Goal: Task Accomplishment & Management: Manage account settings

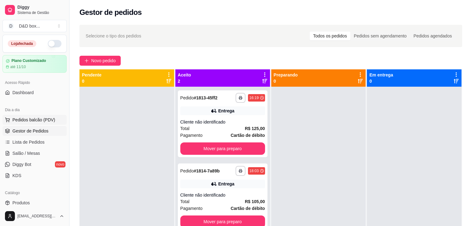
click at [25, 121] on span "Pedidos balcão (PDV)" at bounding box center [33, 120] width 43 height 6
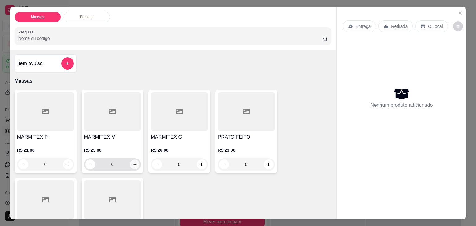
click at [132, 163] on icon "increase-product-quantity" at bounding box center [134, 164] width 5 height 5
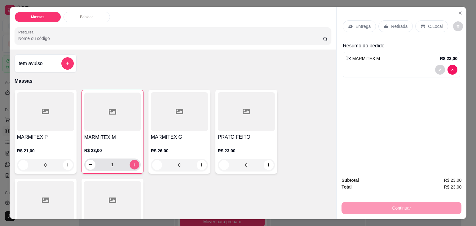
click at [132, 163] on icon "increase-product-quantity" at bounding box center [134, 165] width 5 height 5
type input "2"
click at [351, 24] on icon at bounding box center [350, 26] width 5 height 5
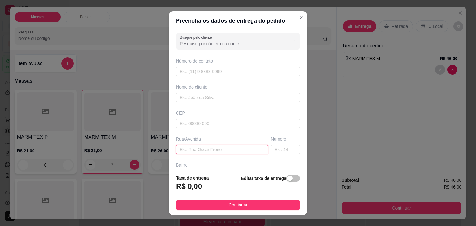
click at [231, 148] on input "text" at bounding box center [222, 150] width 92 height 10
type input "marcan"
click at [274, 149] on input "text" at bounding box center [285, 150] width 29 height 10
type input "11"
click at [288, 180] on span "button" at bounding box center [294, 178] width 14 height 7
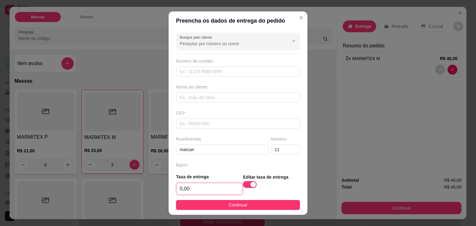
click at [223, 189] on input "0,00" at bounding box center [209, 189] width 66 height 12
type input "7,00"
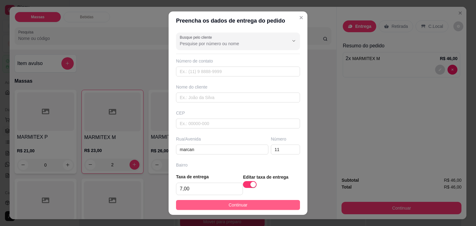
click at [219, 202] on button "Continuar" at bounding box center [238, 205] width 124 height 10
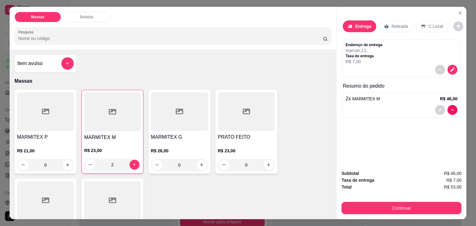
click at [345, 22] on div "Entrega" at bounding box center [359, 26] width 33 height 12
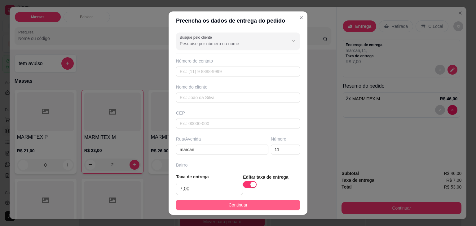
click at [260, 200] on button "Continuar" at bounding box center [238, 205] width 124 height 10
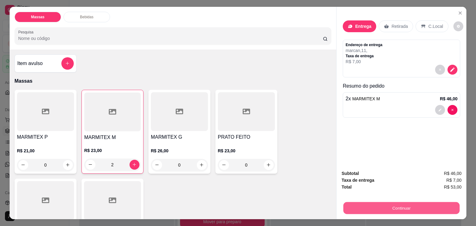
click at [344, 205] on button "Continuar" at bounding box center [402, 208] width 116 height 12
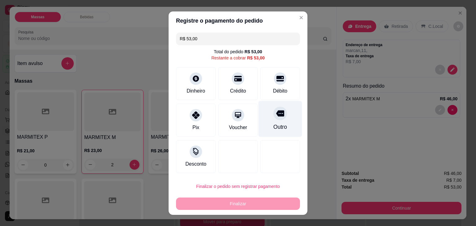
click at [278, 115] on icon at bounding box center [280, 113] width 8 height 6
type input "R$ 0,00"
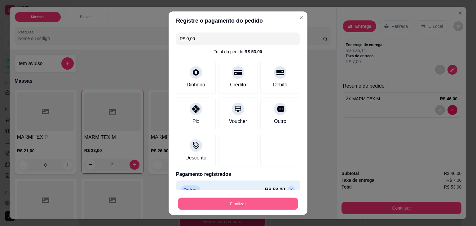
click at [259, 200] on button "Finalizar" at bounding box center [238, 204] width 120 height 12
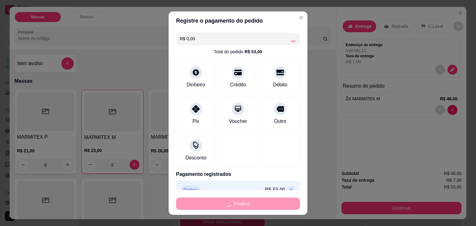
type input "0"
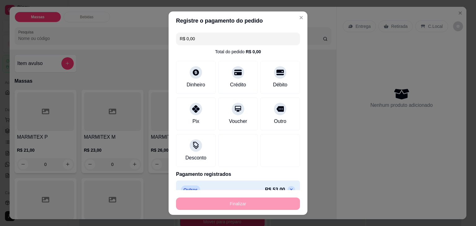
type input "-R$ 53,00"
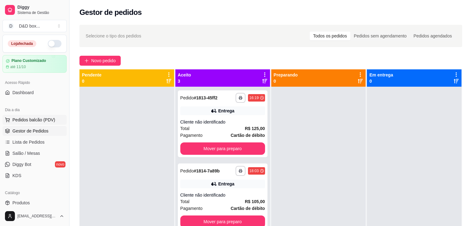
click at [27, 122] on span "Pedidos balcão (PDV)" at bounding box center [33, 120] width 43 height 6
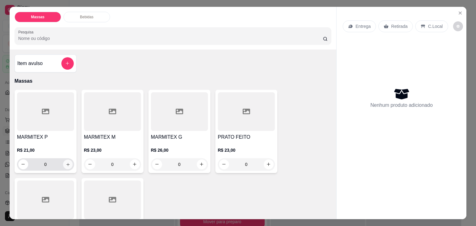
click at [67, 165] on button "increase-product-quantity" at bounding box center [68, 165] width 10 height 10
type input "1"
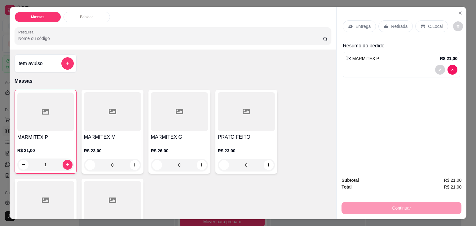
click at [357, 23] on p "Entrega" at bounding box center [363, 26] width 15 height 6
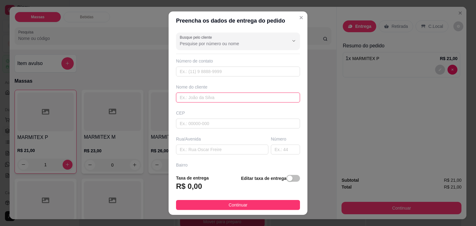
click at [207, 100] on input "text" at bounding box center [238, 98] width 124 height 10
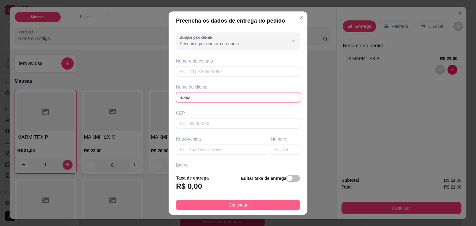
type input "maria"
click at [222, 205] on button "Continuar" at bounding box center [238, 205] width 124 height 10
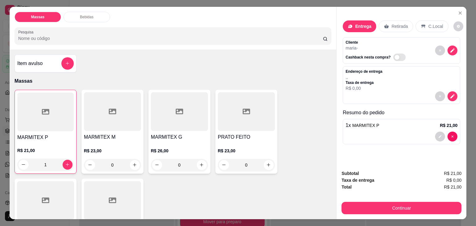
click at [362, 25] on p "Entrega" at bounding box center [363, 26] width 16 height 6
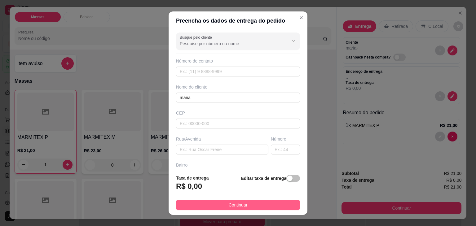
click at [220, 205] on button "Continuar" at bounding box center [238, 205] width 124 height 10
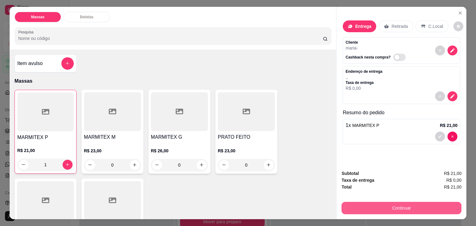
click at [352, 207] on button "Continuar" at bounding box center [402, 208] width 120 height 12
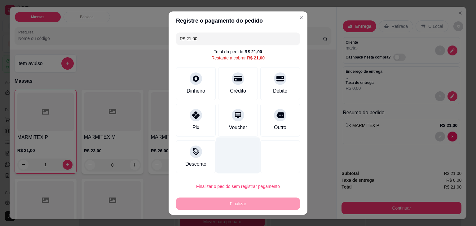
drag, startPoint x: 265, startPoint y: 120, endPoint x: 237, endPoint y: 164, distance: 52.6
click at [265, 120] on div "Outro" at bounding box center [280, 120] width 40 height 33
type input "R$ 0,00"
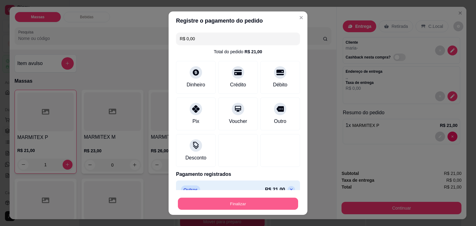
click at [231, 207] on button "Finalizar" at bounding box center [238, 204] width 120 height 12
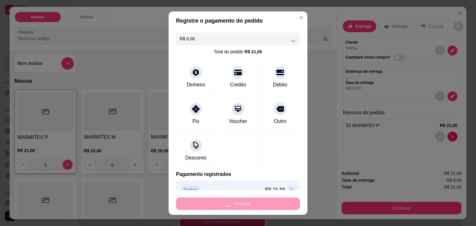
type input "0"
type input "-R$ 21,00"
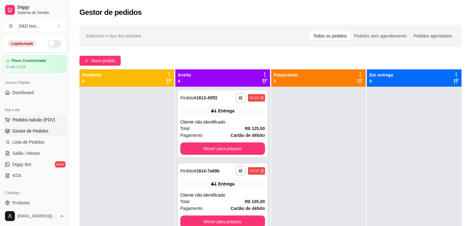
click at [46, 118] on span "Pedidos balcão (PDV)" at bounding box center [33, 120] width 43 height 6
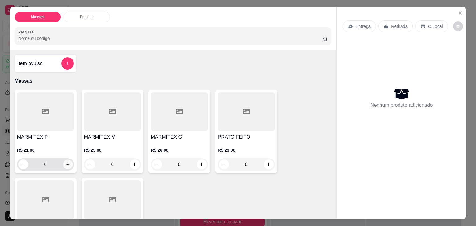
click at [66, 163] on icon "increase-product-quantity" at bounding box center [67, 164] width 3 height 3
type input "1"
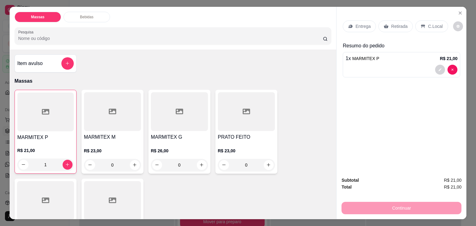
click at [360, 24] on p "Entrega" at bounding box center [363, 26] width 15 height 6
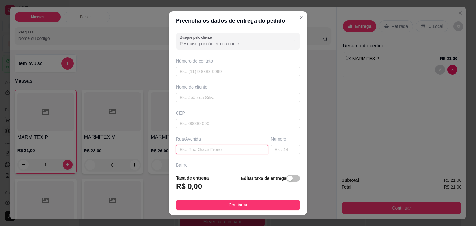
click at [200, 149] on input "text" at bounding box center [222, 150] width 92 height 10
type input "balança"
click at [287, 179] on div "button" at bounding box center [290, 179] width 6 height 6
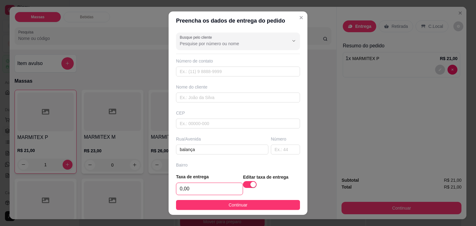
click at [211, 189] on input "0,00" at bounding box center [209, 189] width 66 height 12
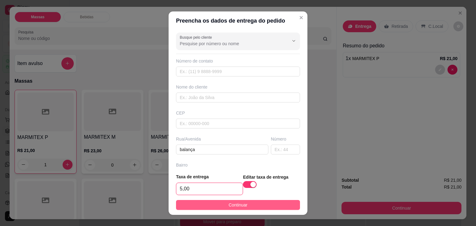
type input "5,00"
click at [238, 206] on span "Continuar" at bounding box center [238, 205] width 19 height 7
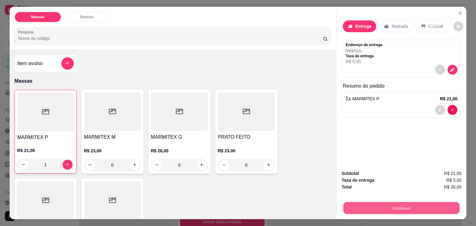
click at [411, 202] on button "Continuar" at bounding box center [402, 208] width 116 height 12
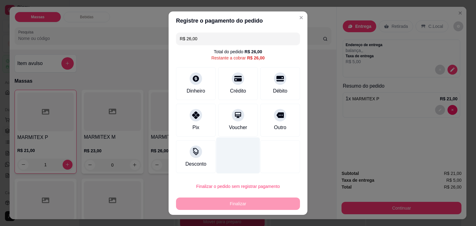
drag, startPoint x: 267, startPoint y: 118, endPoint x: 248, endPoint y: 145, distance: 33.2
click at [267, 119] on div "Outro" at bounding box center [280, 120] width 40 height 33
type input "R$ 0,00"
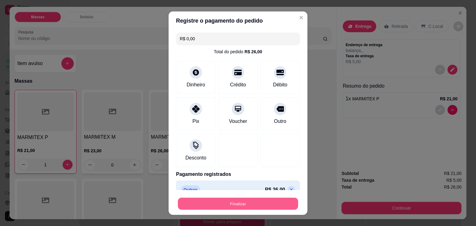
click at [252, 202] on button "Finalizar" at bounding box center [238, 204] width 120 height 12
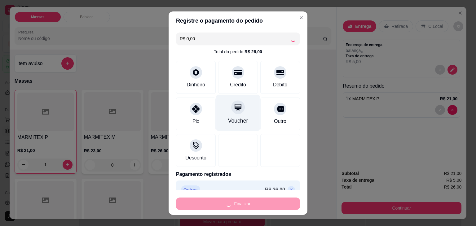
type input "0"
type input "-R$ 26,00"
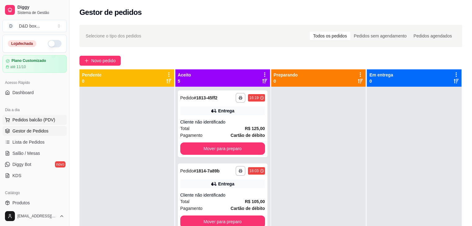
click at [37, 123] on button "Pedidos balcão (PDV)" at bounding box center [34, 120] width 64 height 10
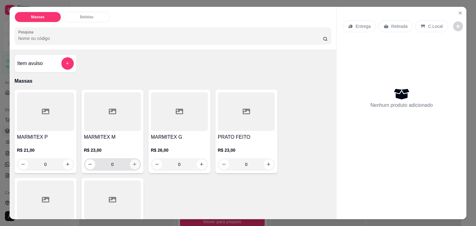
click at [135, 164] on button "increase-product-quantity" at bounding box center [135, 165] width 10 height 10
type input "1"
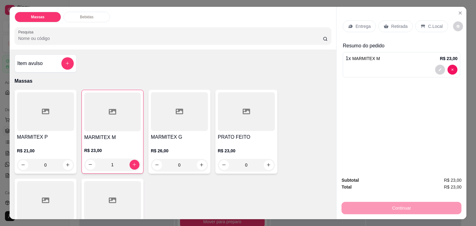
click at [367, 27] on p "Entrega" at bounding box center [363, 26] width 15 height 6
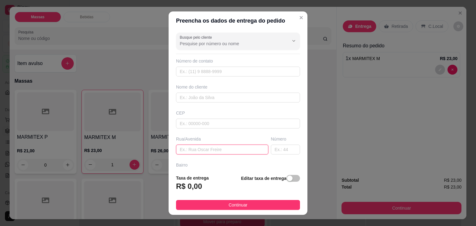
click at [215, 153] on input "text" at bounding box center [222, 150] width 92 height 10
type input "bela vista"
click at [273, 150] on input "text" at bounding box center [285, 150] width 29 height 10
type input "1"
click at [289, 178] on span "button" at bounding box center [294, 178] width 14 height 7
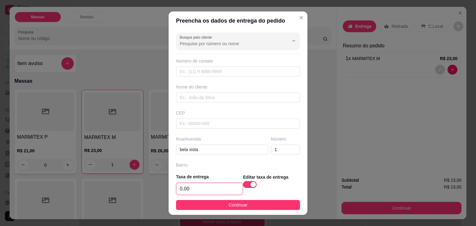
click at [209, 193] on input "0,00" at bounding box center [209, 189] width 66 height 12
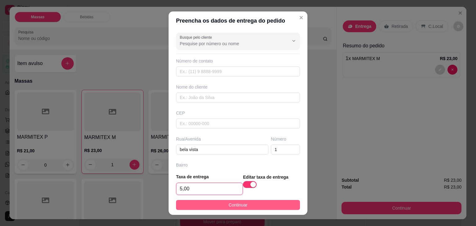
type input "5,00"
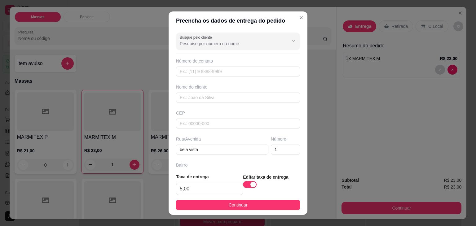
click at [229, 202] on span "Continuar" at bounding box center [238, 205] width 19 height 7
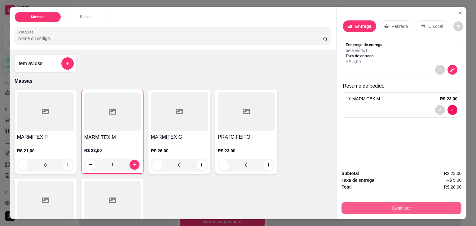
click at [365, 202] on button "Continuar" at bounding box center [402, 208] width 120 height 12
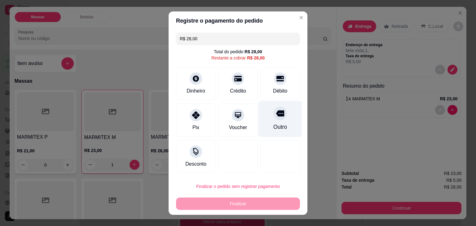
click at [283, 111] on div "Outro" at bounding box center [281, 119] width 44 height 36
type input "R$ 0,00"
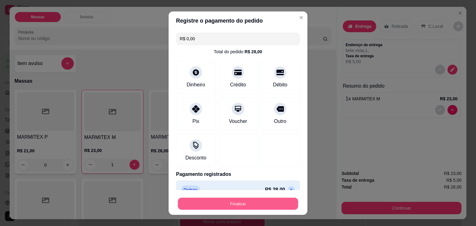
click at [263, 200] on button "Finalizar" at bounding box center [238, 204] width 120 height 12
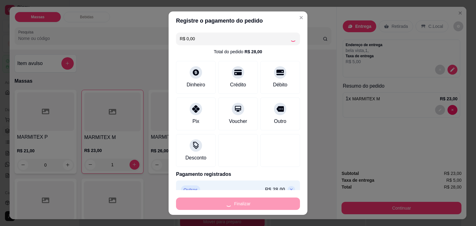
type input "0"
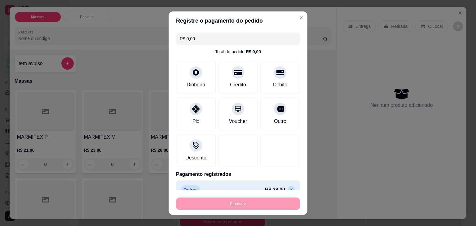
type input "-R$ 28,00"
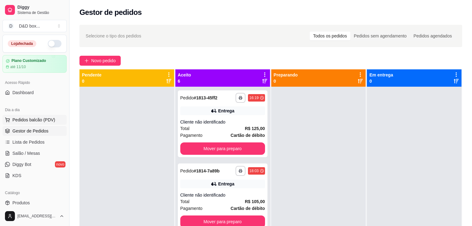
click at [13, 121] on span "Pedidos balcão (PDV)" at bounding box center [33, 120] width 43 height 6
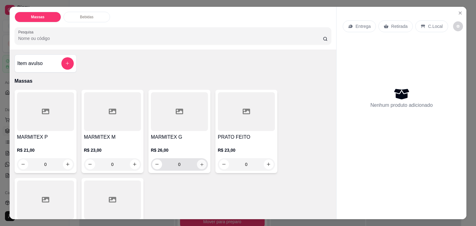
click at [199, 162] on icon "increase-product-quantity" at bounding box center [201, 164] width 5 height 5
type input "1"
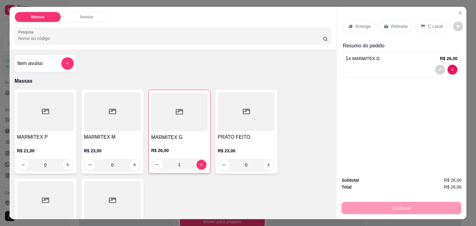
click at [359, 25] on p "Entrega" at bounding box center [363, 26] width 15 height 6
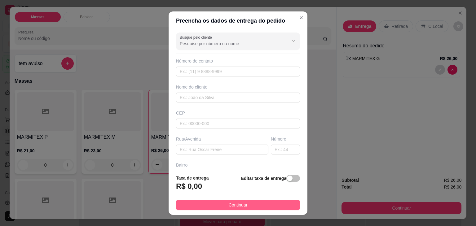
click at [255, 205] on button "Continuar" at bounding box center [238, 205] width 124 height 10
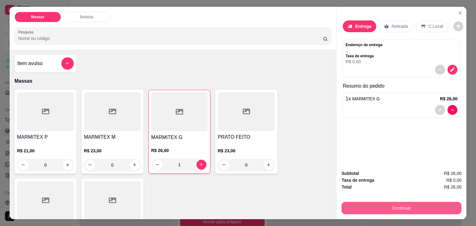
click at [386, 205] on button "Continuar" at bounding box center [402, 208] width 120 height 12
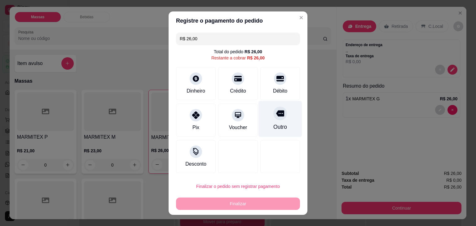
click at [273, 123] on div "Outro" at bounding box center [280, 127] width 14 height 8
type input "R$ 0,00"
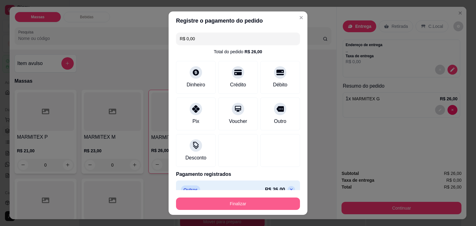
click at [231, 204] on button "Finalizar" at bounding box center [238, 204] width 124 height 12
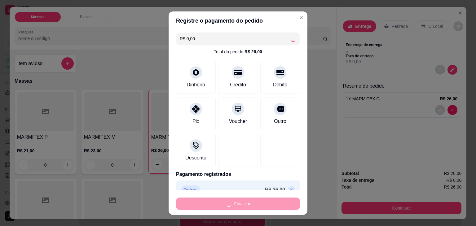
type input "0"
type input "-R$ 26,00"
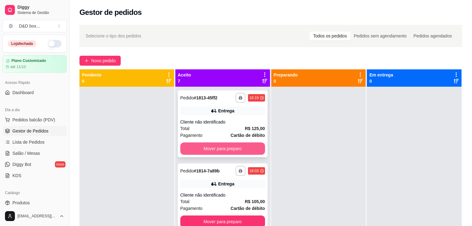
click at [232, 146] on button "Mover para preparo" at bounding box center [222, 149] width 85 height 12
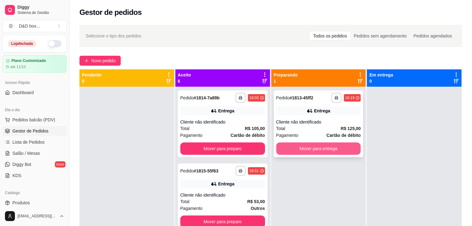
click at [309, 147] on button "Mover para entrega" at bounding box center [318, 149] width 85 height 12
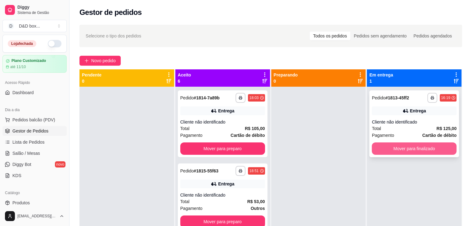
click at [415, 149] on button "Mover para finalizado" at bounding box center [413, 149] width 85 height 12
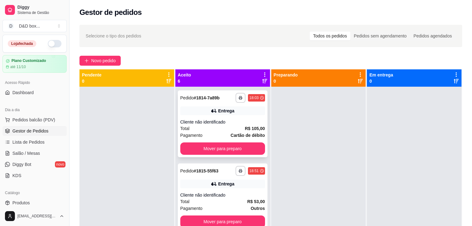
click at [244, 142] on div "**********" at bounding box center [223, 124] width 90 height 67
